Goal: Register for event/course

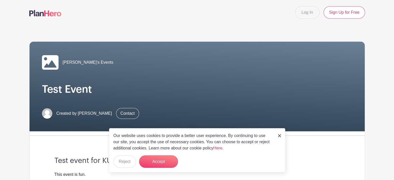
scroll to position [182, 0]
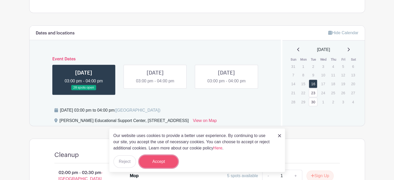
click at [156, 160] on button "Accept" at bounding box center [158, 161] width 39 height 12
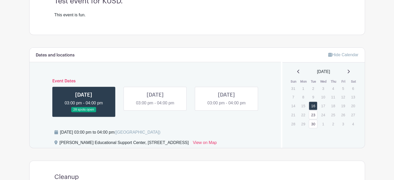
scroll to position [168, 0]
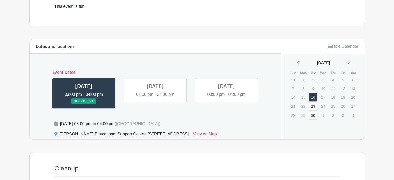
click at [155, 98] on link at bounding box center [155, 98] width 0 height 0
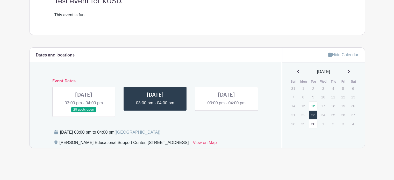
click at [84, 112] on link at bounding box center [84, 112] width 0 height 0
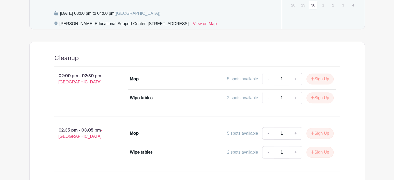
scroll to position [184, 0]
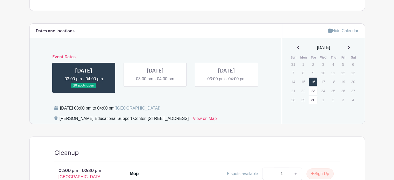
click at [84, 88] on link at bounding box center [84, 88] width 0 height 0
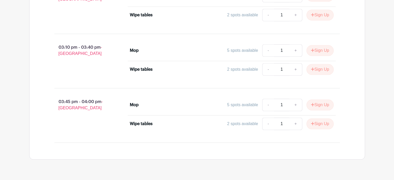
scroll to position [420, 0]
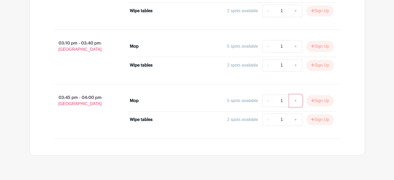
click at [293, 101] on link "+" at bounding box center [295, 101] width 13 height 12
click at [264, 98] on link "-" at bounding box center [268, 101] width 12 height 12
type input "1"
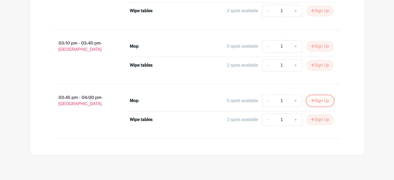
click at [321, 99] on button "Sign Up" at bounding box center [320, 100] width 27 height 11
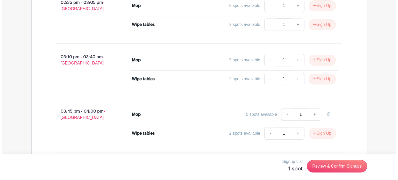
scroll to position [406, 0]
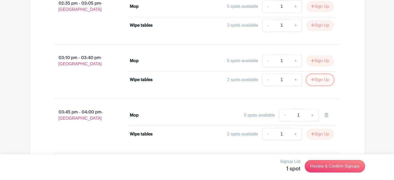
click at [323, 76] on button "Sign Up" at bounding box center [320, 79] width 27 height 11
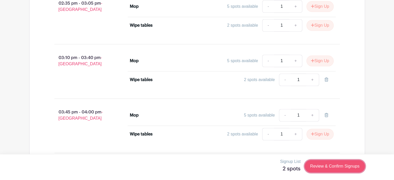
click at [328, 167] on link "Review & Confirm Signups" at bounding box center [335, 166] width 60 height 12
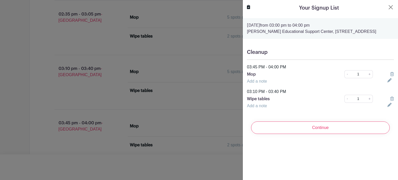
scroll to position [416, 0]
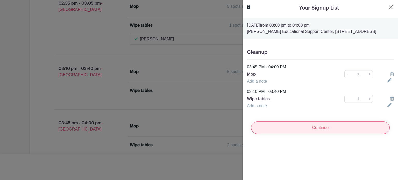
click at [304, 134] on input "Continue" at bounding box center [320, 128] width 139 height 12
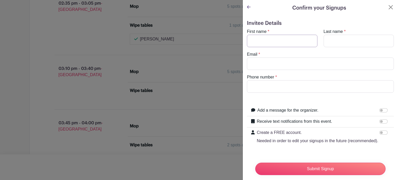
click at [291, 39] on input "First name" at bounding box center [282, 41] width 70 height 12
type input "[PERSON_NAME]"
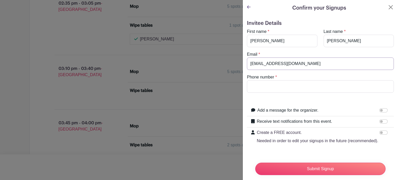
type input "[EMAIL_ADDRESS][DOMAIN_NAME]"
type input "4"
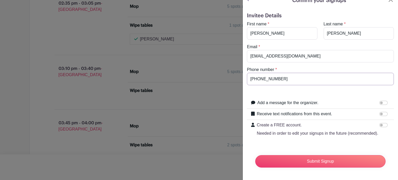
type input "[PHONE_NUMBER]"
click at [380, 101] on input "Add a message for the organizer." at bounding box center [383, 103] width 8 height 4
checkbox input "true"
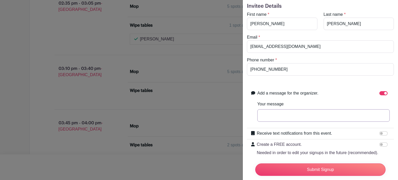
click at [317, 116] on input "Your message" at bounding box center [323, 115] width 132 height 12
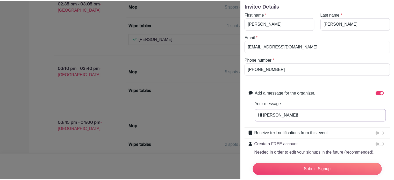
scroll to position [46, 0]
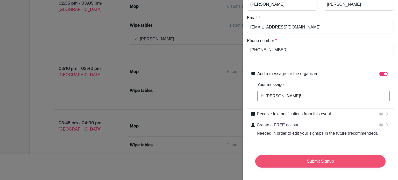
type input "Hi [PERSON_NAME]!"
click at [317, 155] on input "Submit Signup" at bounding box center [320, 161] width 130 height 12
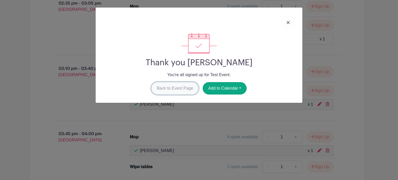
click at [174, 90] on link "Back to Event Page" at bounding box center [174, 88] width 47 height 12
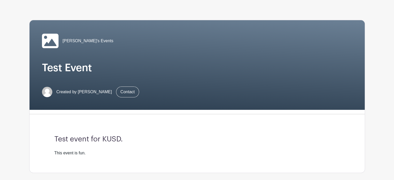
scroll to position [21, 0]
